Goal: Navigation & Orientation: Find specific page/section

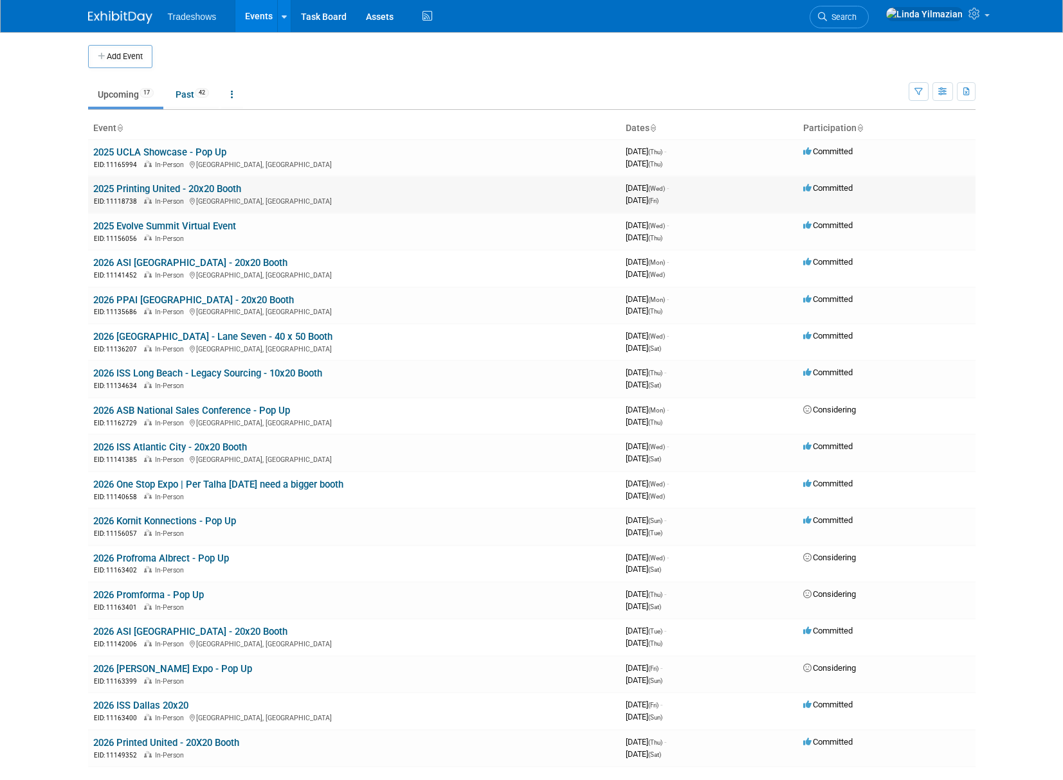
click at [156, 186] on link "2025 Printing United - 20x20 Booth" at bounding box center [167, 189] width 148 height 12
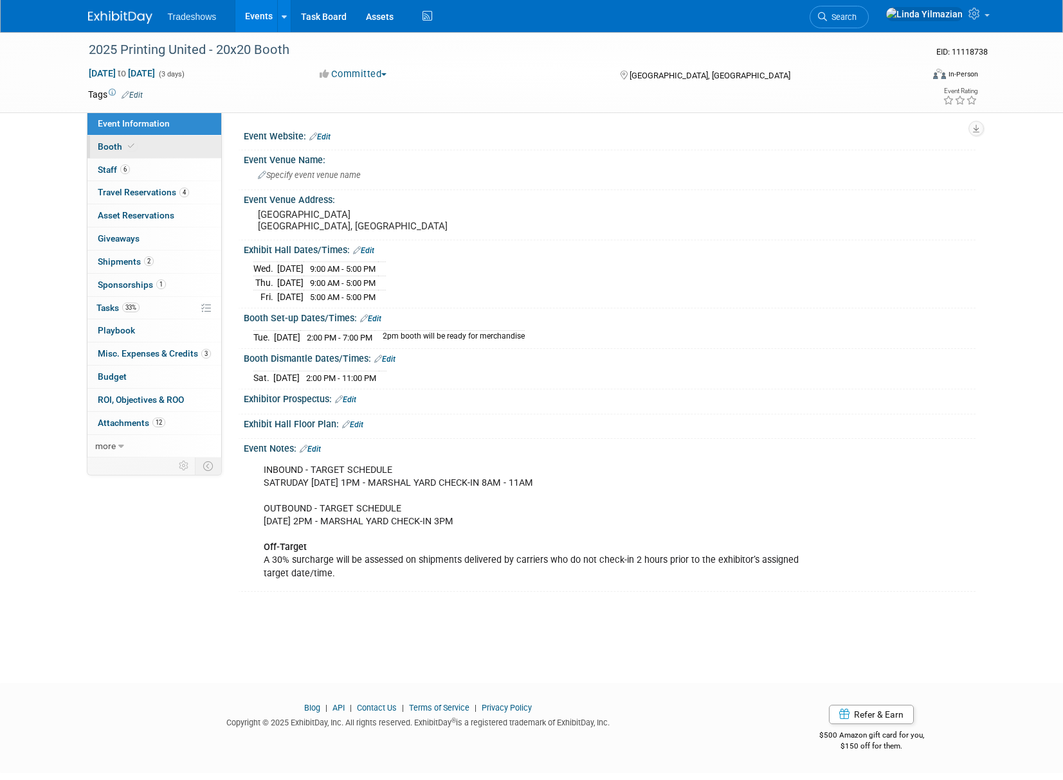
click at [114, 149] on span "Booth" at bounding box center [117, 146] width 39 height 10
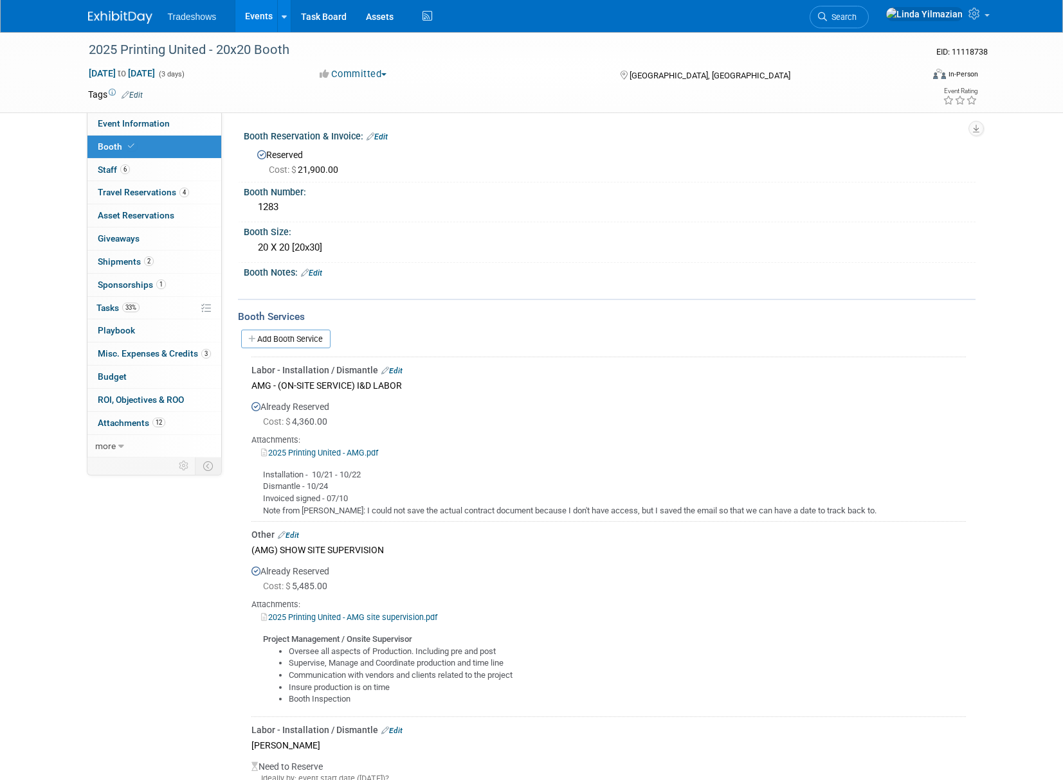
click at [251, 13] on link "Events" at bounding box center [258, 16] width 47 height 32
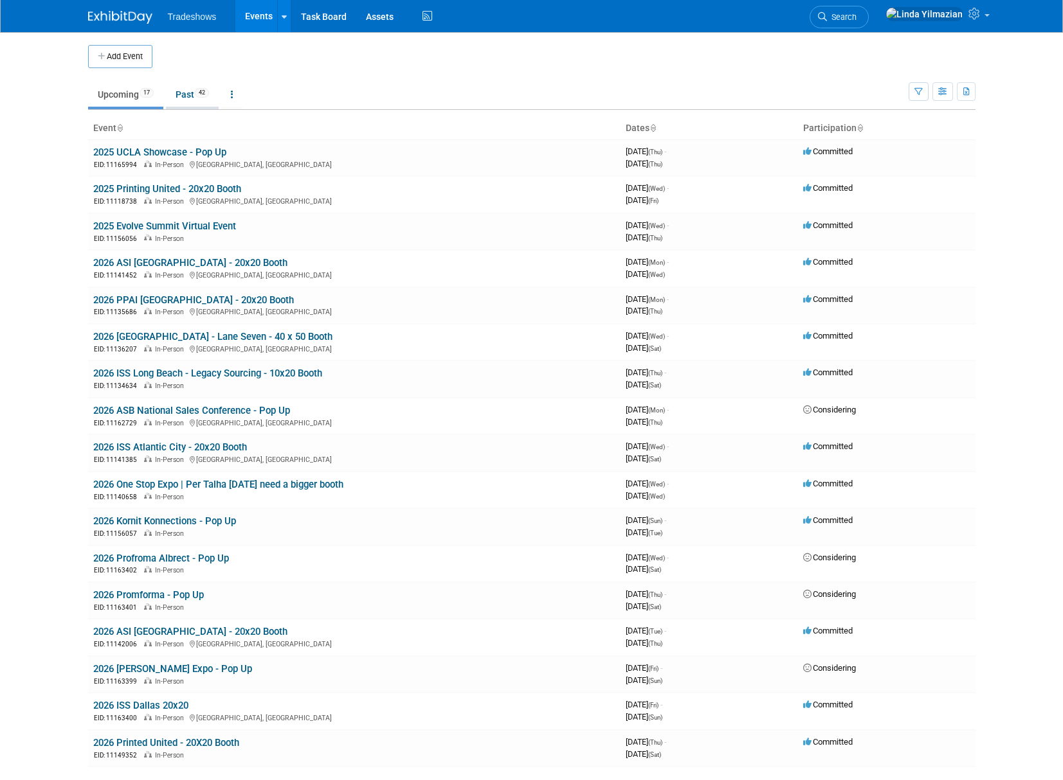
click at [183, 93] on link "Past 42" at bounding box center [192, 94] width 53 height 24
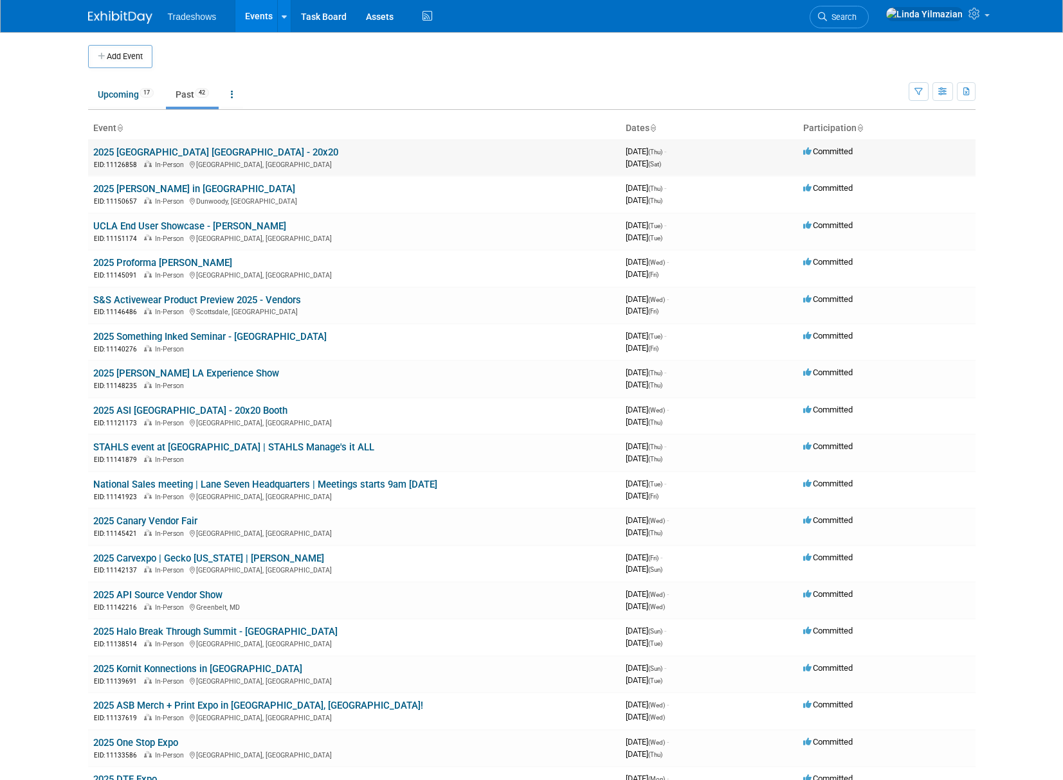
click at [153, 153] on link "2025 [GEOGRAPHIC_DATA] [GEOGRAPHIC_DATA] - 20x20" at bounding box center [215, 153] width 245 height 12
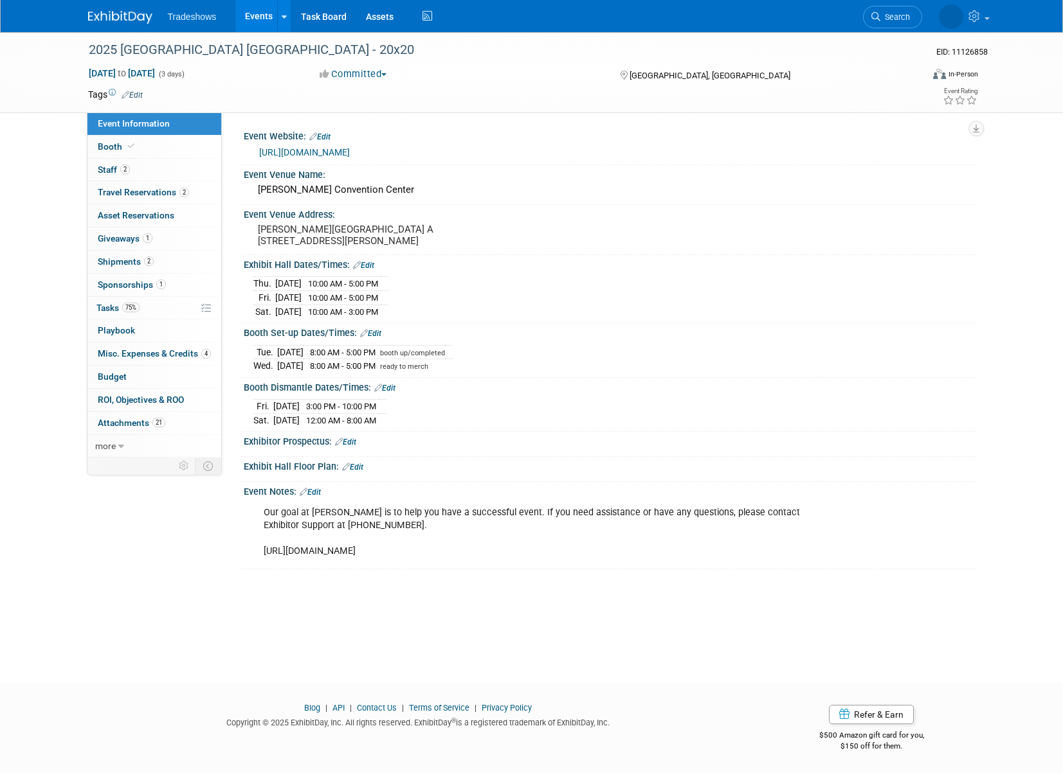
click at [302, 154] on link "https://www.freemanco.com/forms/537289/Impressions_Dallas_Emerald_ESM.pdf" at bounding box center [304, 152] width 91 height 10
click at [107, 164] on link "2 Staff 2" at bounding box center [154, 170] width 134 height 23
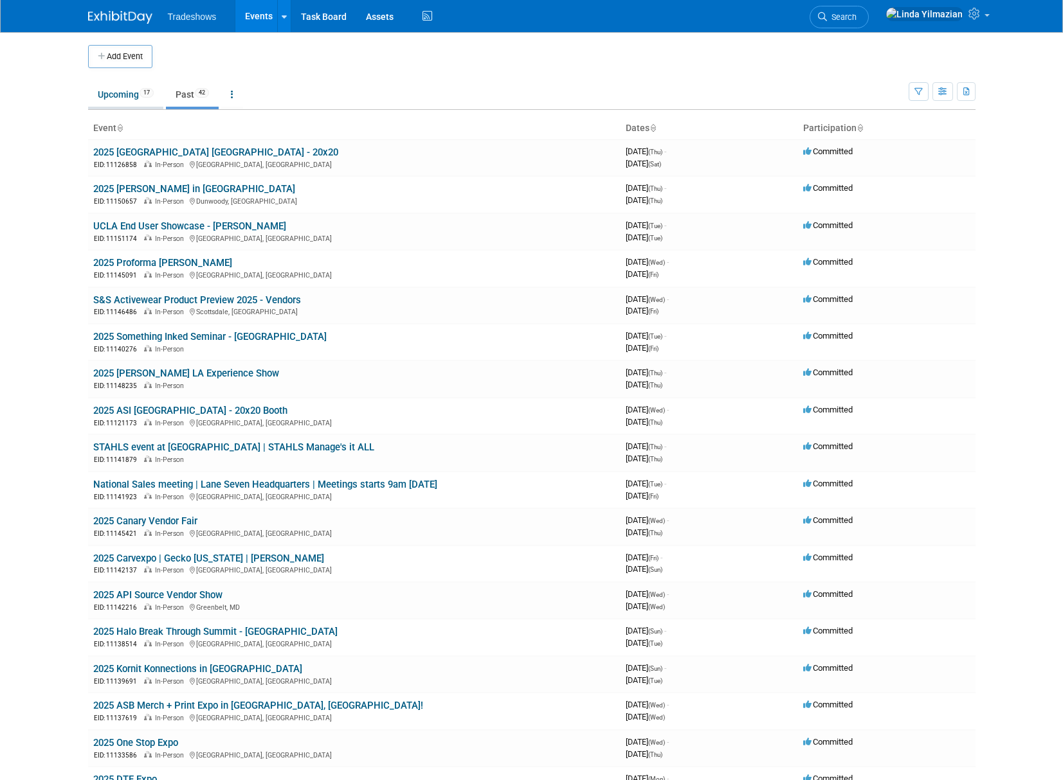
click at [112, 93] on link "Upcoming 17" at bounding box center [125, 94] width 75 height 24
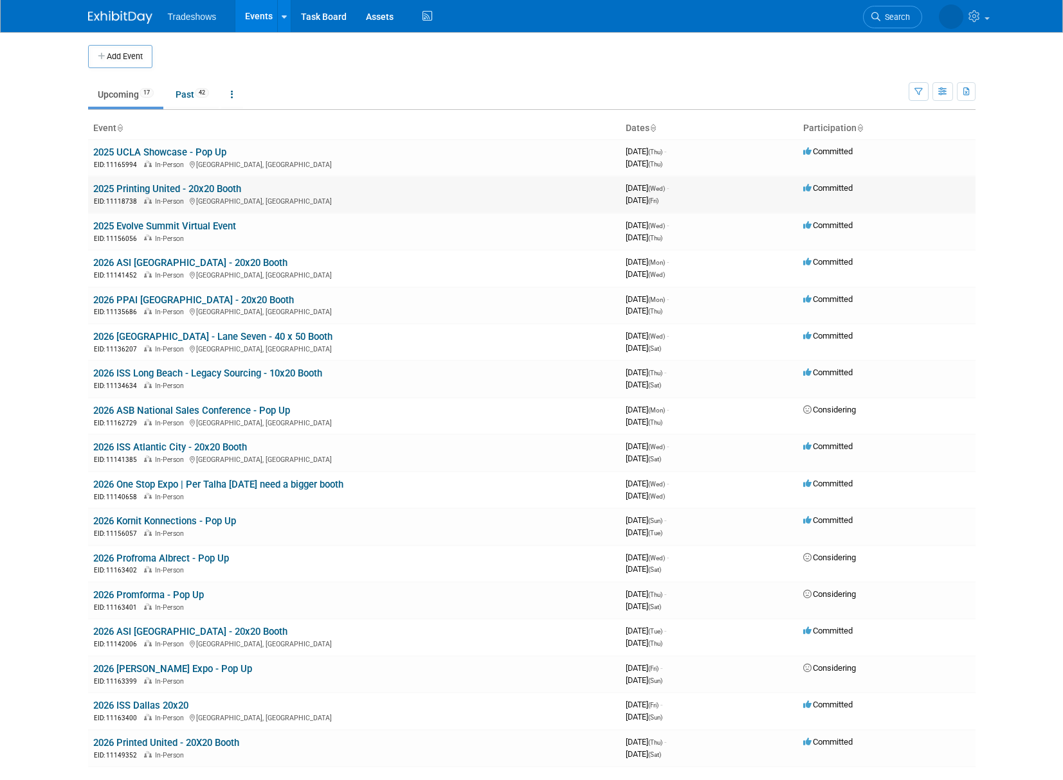
click at [131, 189] on link "2025 Printing United - 20x20 Booth" at bounding box center [167, 189] width 148 height 12
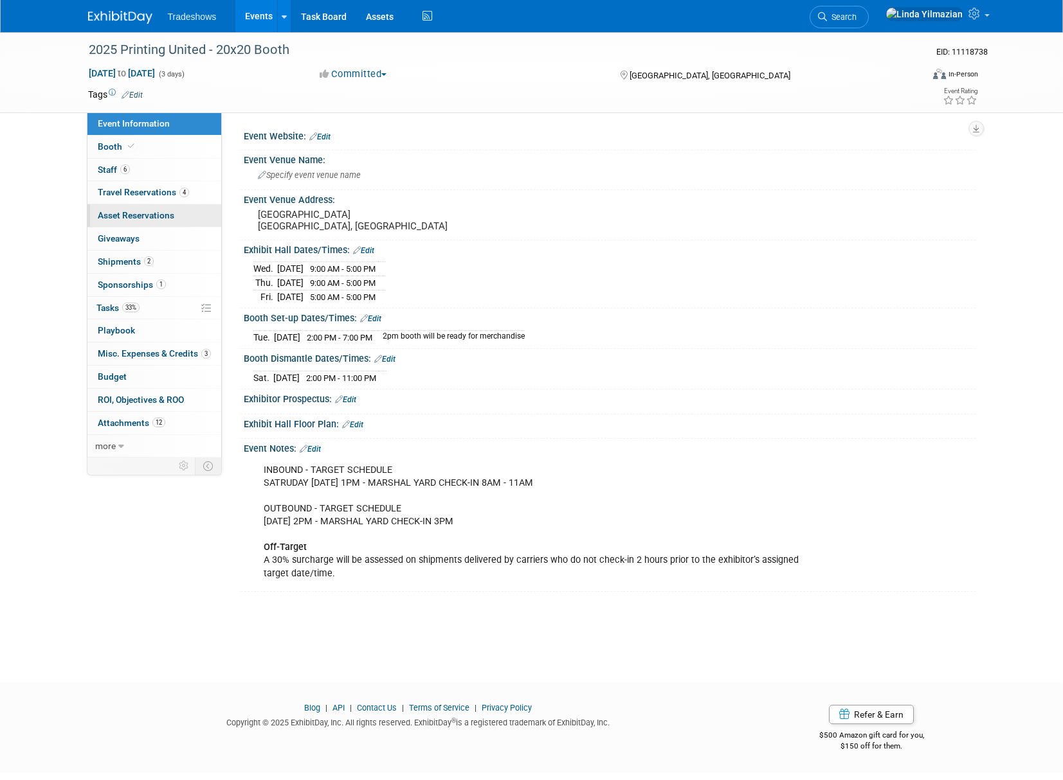
click at [127, 214] on span "Asset Reservations 0" at bounding box center [136, 215] width 77 height 10
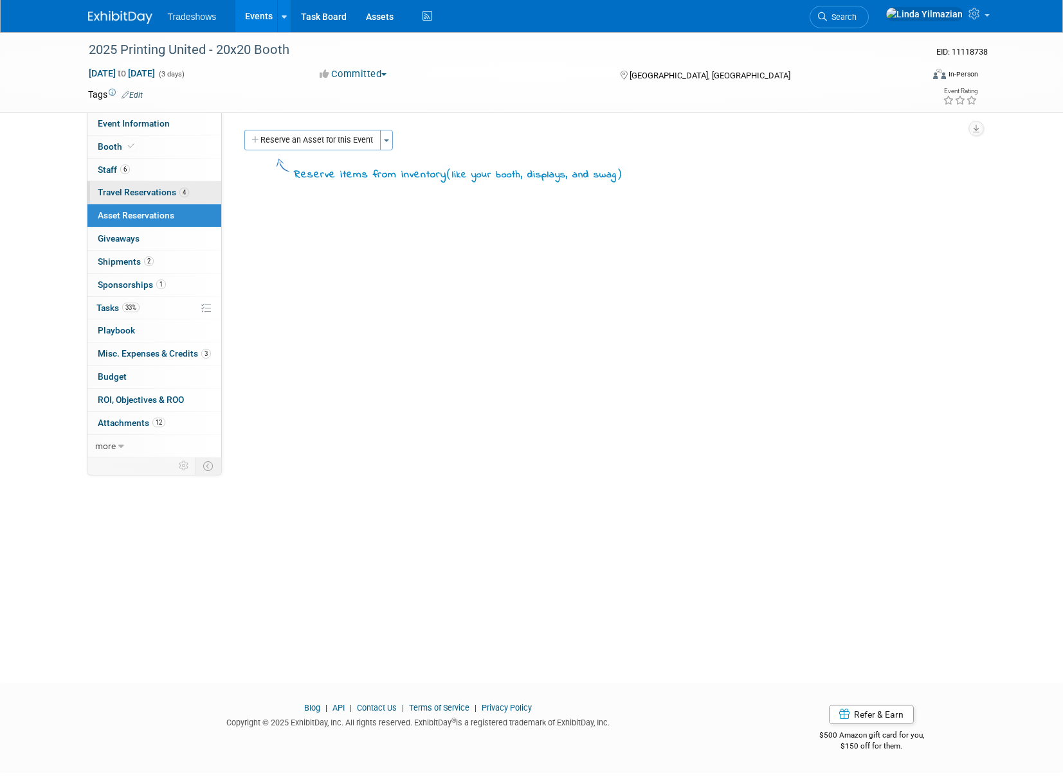
click at [122, 198] on link "4 Travel Reservations 4" at bounding box center [154, 192] width 134 height 23
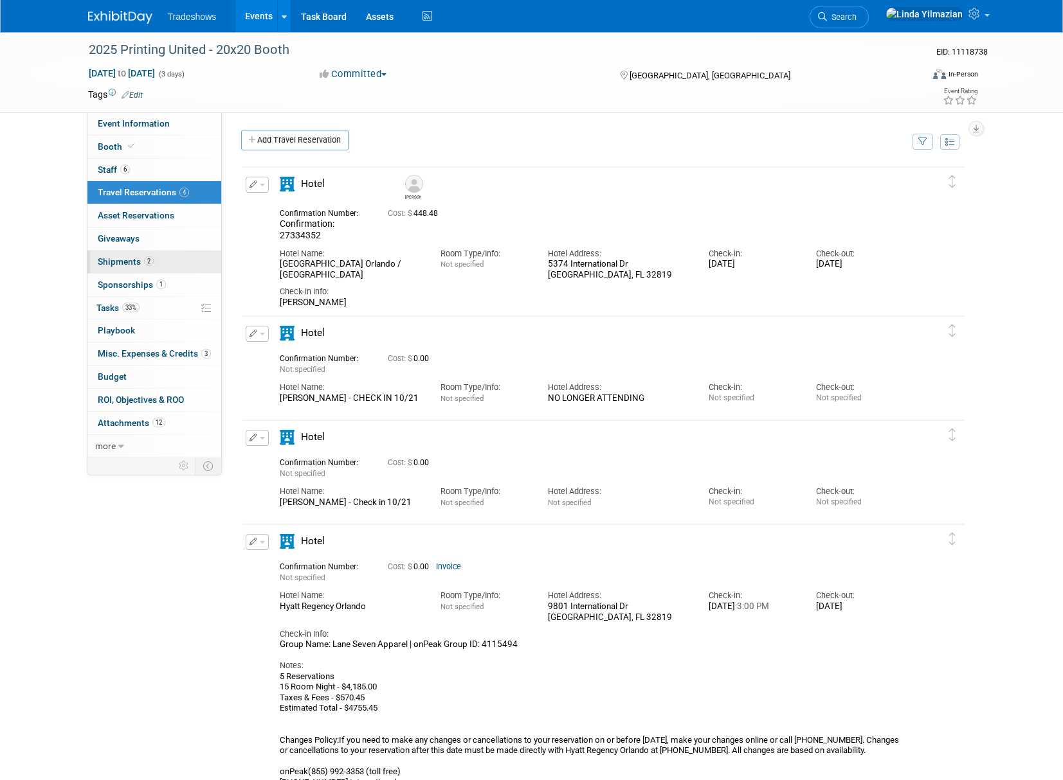
click at [121, 258] on span "Shipments 2" at bounding box center [126, 262] width 56 height 10
